Goal: Task Accomplishment & Management: Manage account settings

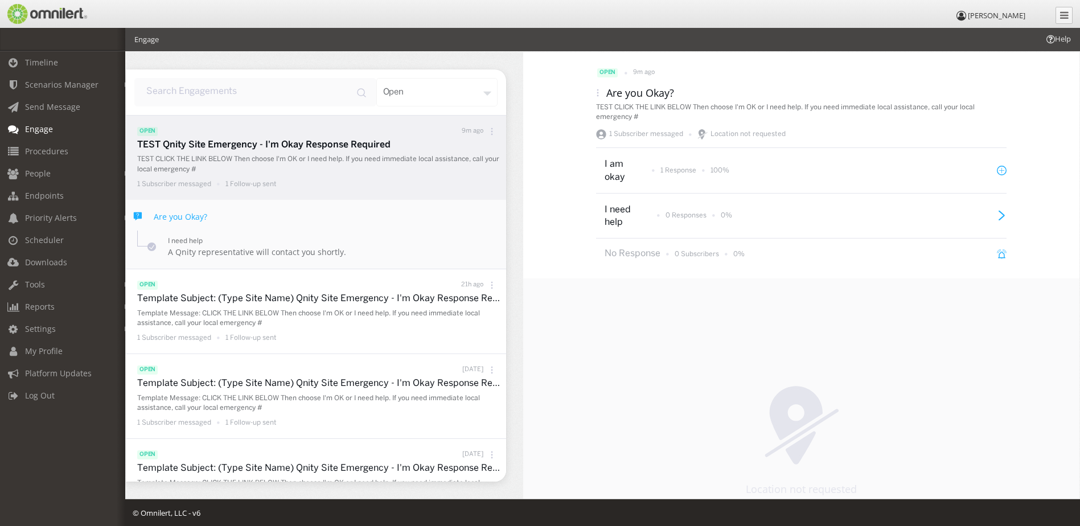
click at [296, 181] on div "1 Subscriber messaged 1 Follow-up sent" at bounding box center [318, 184] width 363 height 14
click at [595, 91] on icon at bounding box center [598, 93] width 8 height 8
click at [595, 136] on div "Response CSV" at bounding box center [602, 137] width 84 height 24
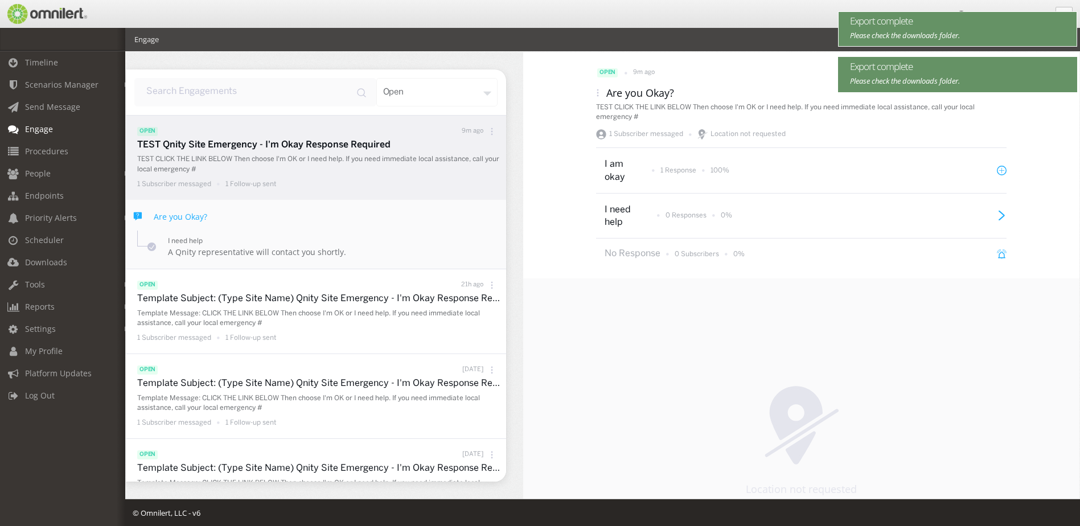
click at [891, 31] on em "Please check the downloads folder." at bounding box center [905, 35] width 110 height 10
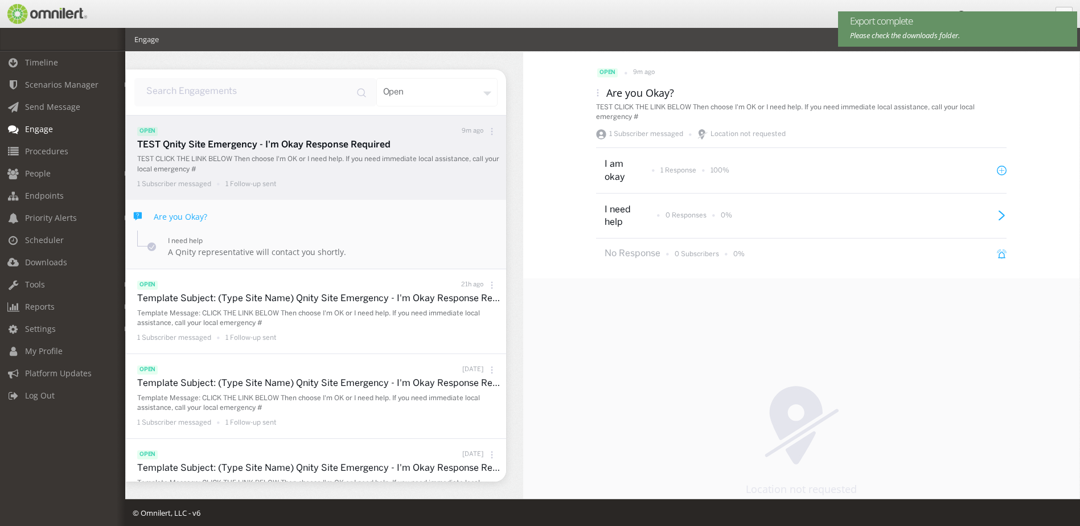
click at [891, 31] on em "Please check the downloads folder." at bounding box center [905, 35] width 110 height 10
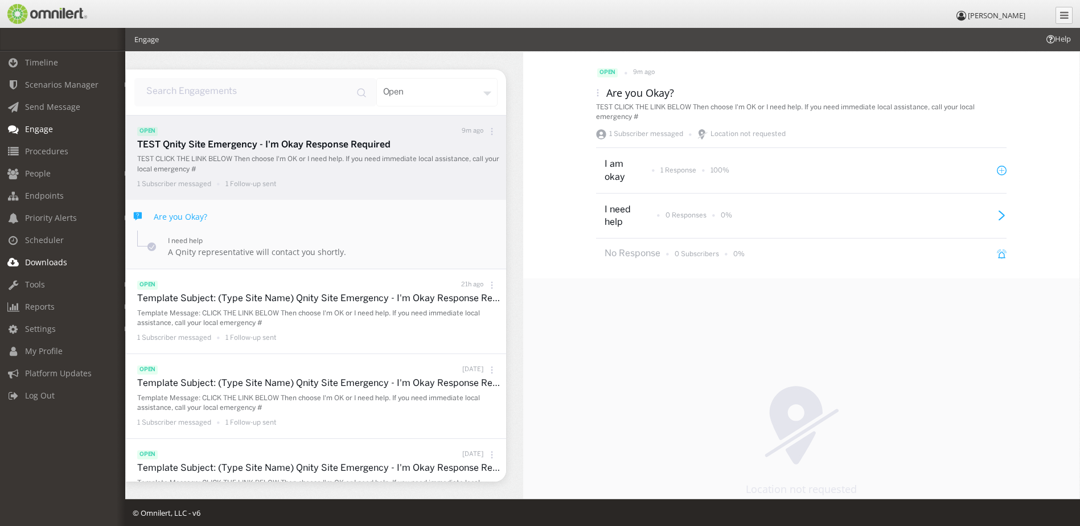
click at [65, 256] on link "Downloads" at bounding box center [68, 262] width 136 height 22
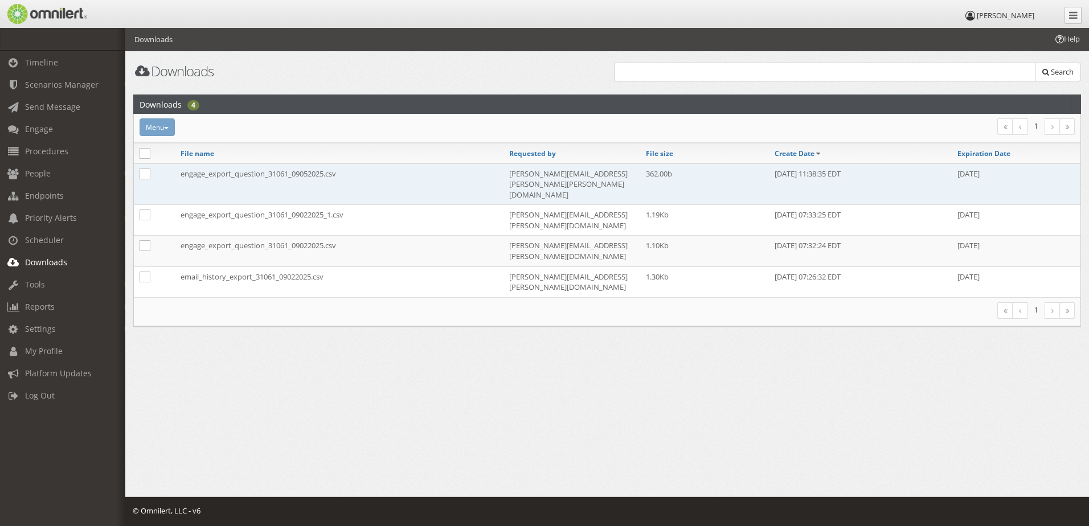
click at [285, 180] on td "engage_export_question_31061_09052025.csv" at bounding box center [339, 184] width 329 height 42
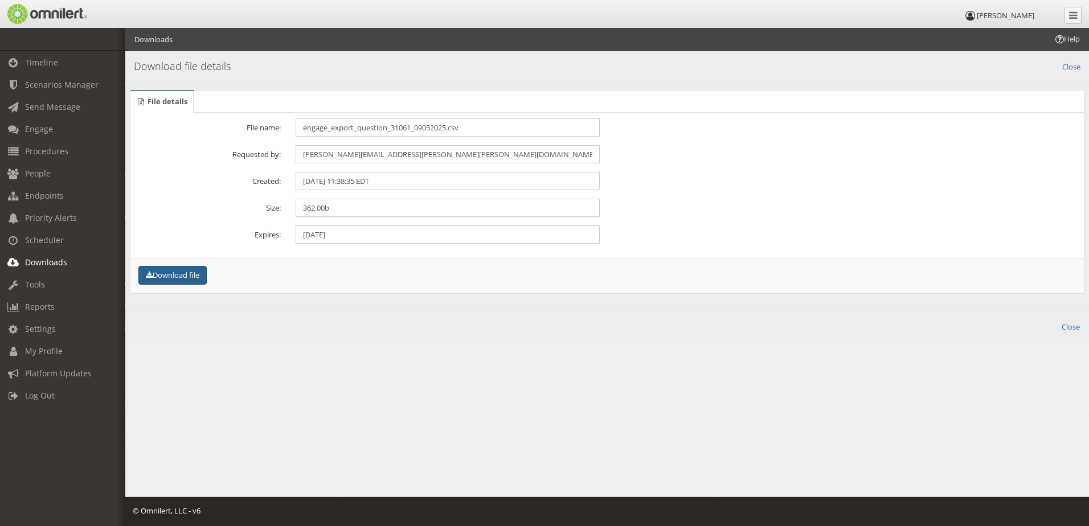
click at [192, 274] on button "Download file" at bounding box center [172, 275] width 68 height 19
click at [57, 132] on link "Engage" at bounding box center [68, 129] width 136 height 22
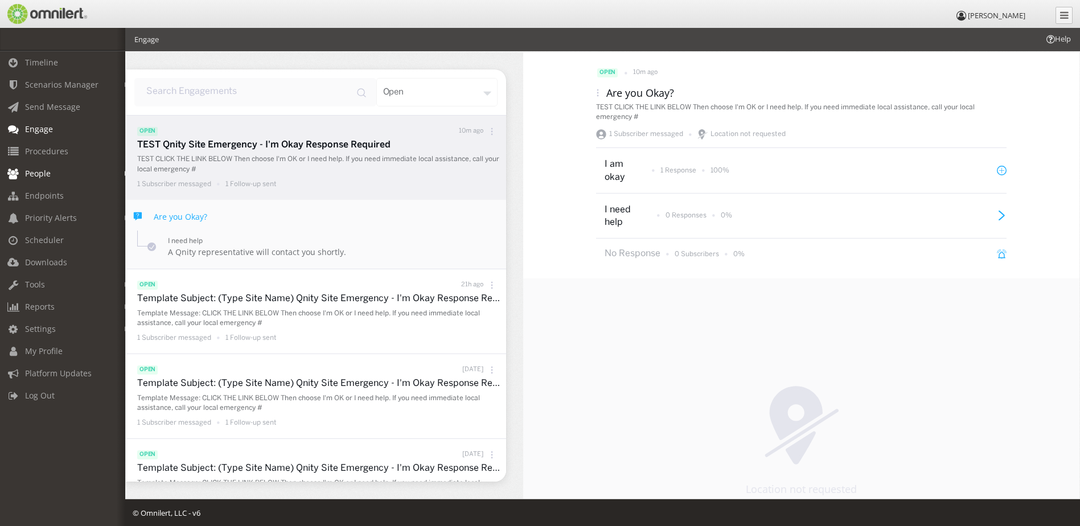
click at [44, 167] on link "People" at bounding box center [68, 173] width 136 height 22
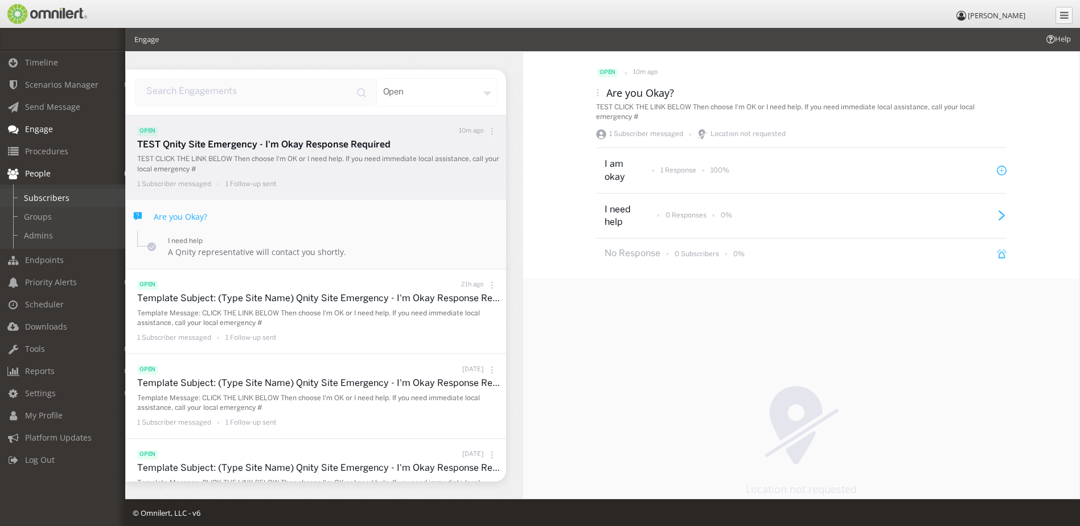
click at [43, 196] on link "Subscribers" at bounding box center [68, 198] width 136 height 19
select select
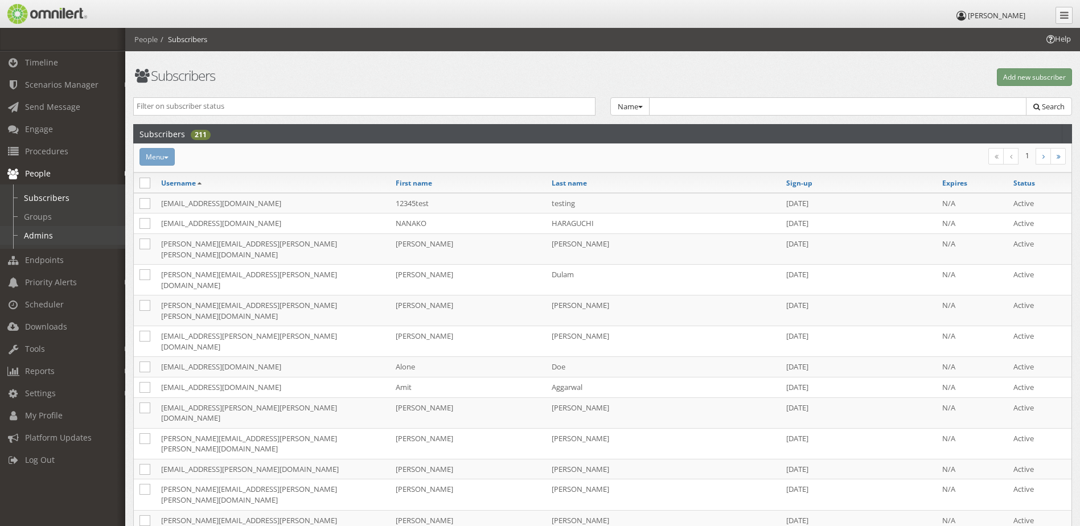
click at [46, 234] on link "Admins" at bounding box center [68, 235] width 136 height 19
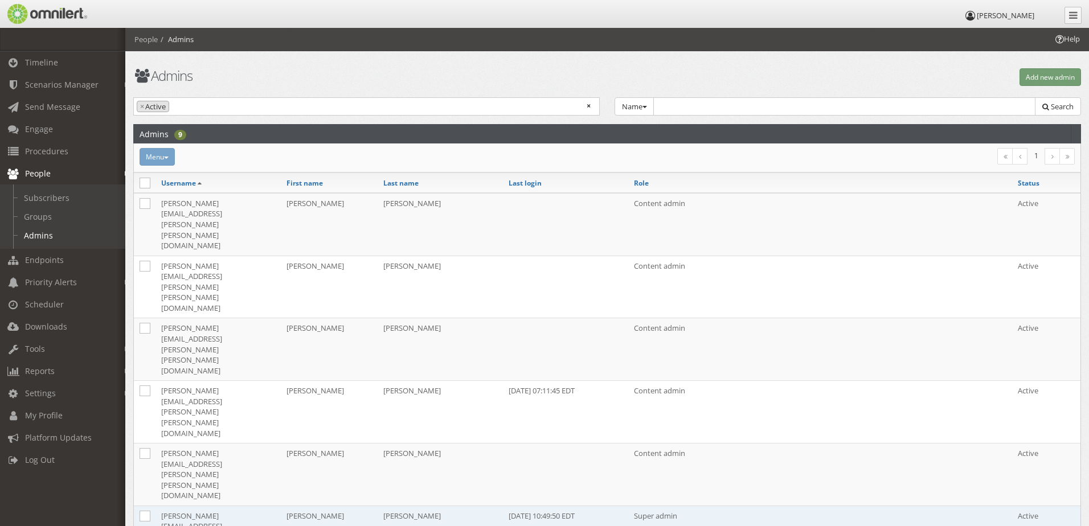
click at [197, 306] on div "Help People Admins [GEOGRAPHIC_DATA] Add new admin Active Inactive × × Active N…" at bounding box center [607, 407] width 964 height 758
select select
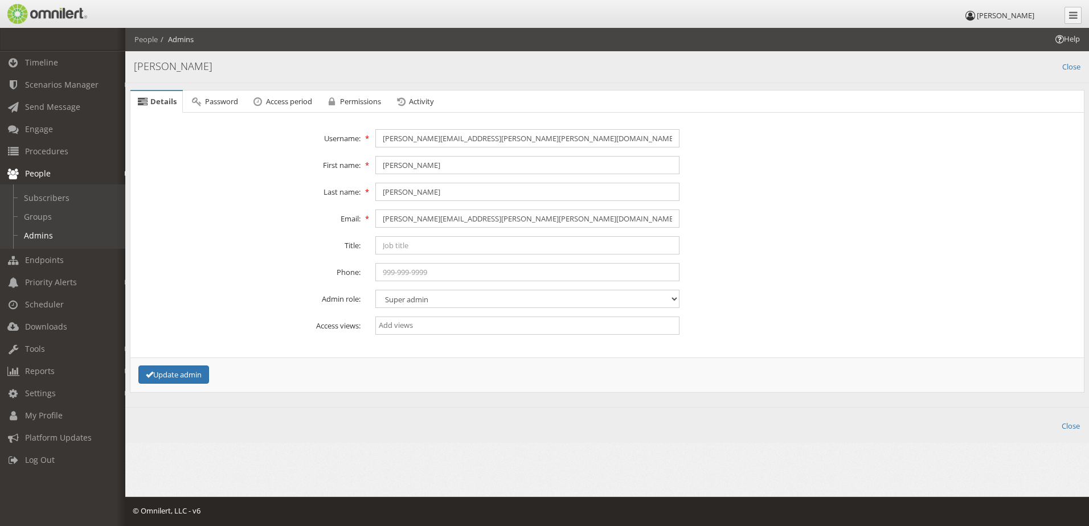
click at [197, 306] on div "Admin role: Content admin Group admin Maintenance admin Super admin Support adm…" at bounding box center [607, 299] width 957 height 18
click at [64, 198] on link "Subscribers" at bounding box center [68, 198] width 136 height 19
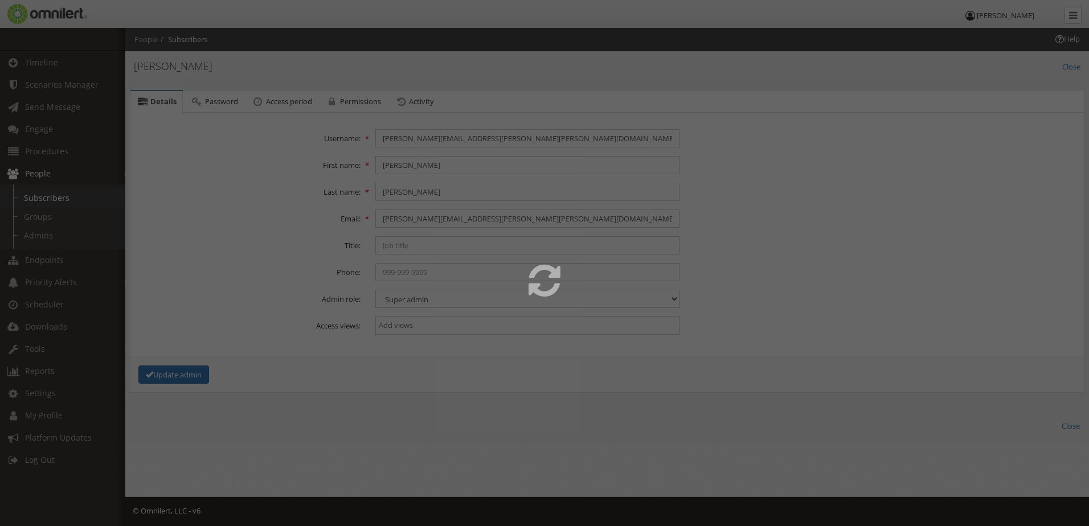
select select
